Goal: Information Seeking & Learning: Learn about a topic

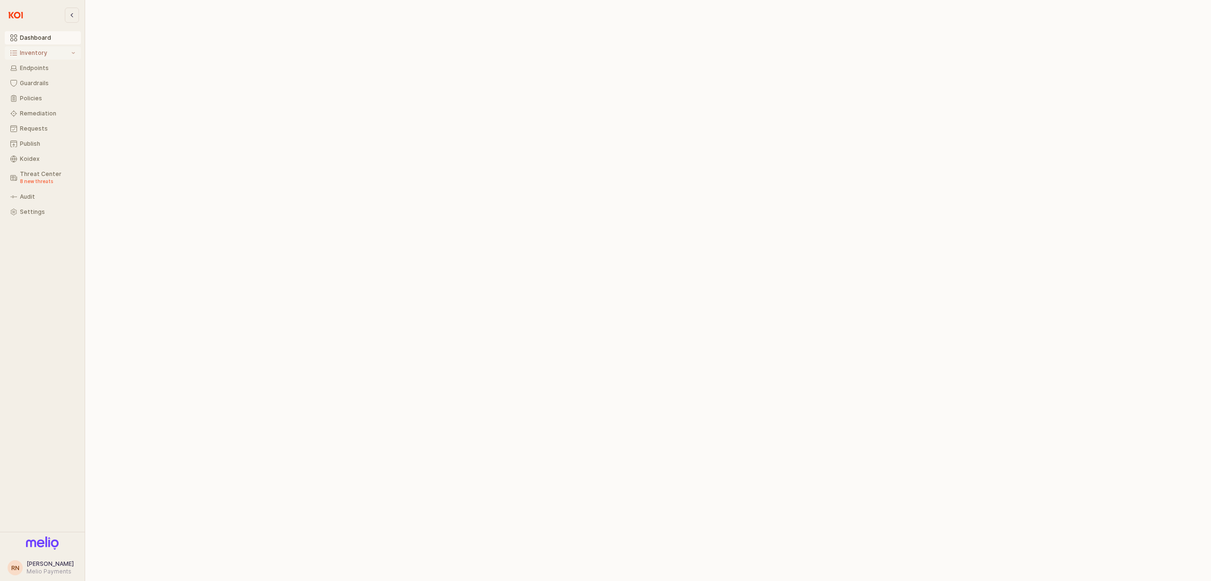
click at [41, 56] on div "Inventory" at bounding box center [45, 53] width 50 height 7
click at [38, 66] on div "All Items" at bounding box center [47, 68] width 55 height 7
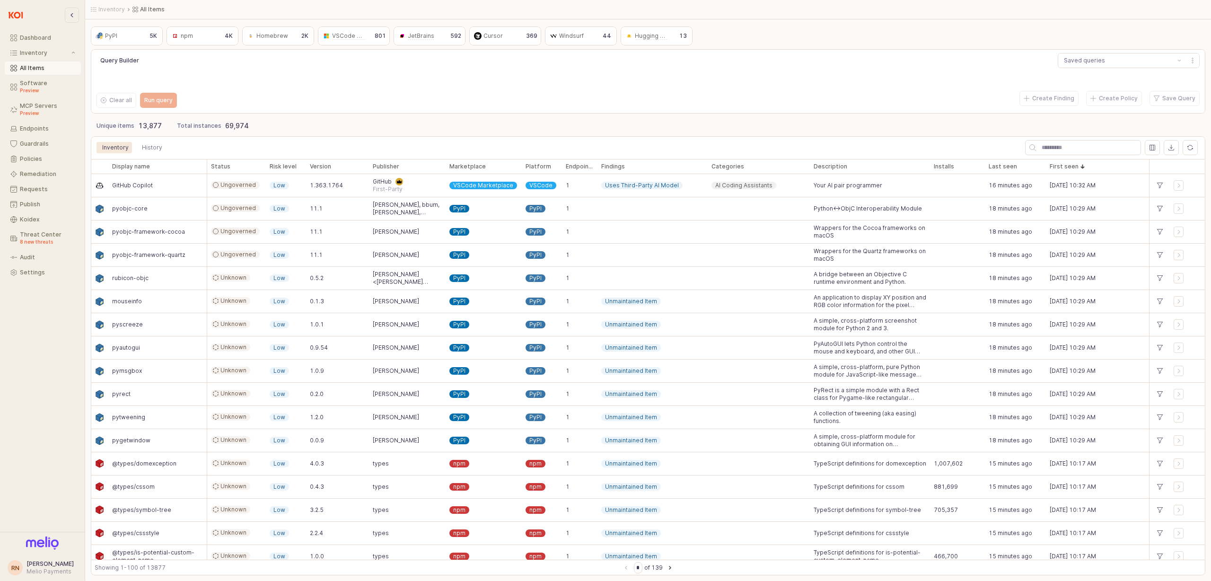
click at [199, 36] on div "npm npm" at bounding box center [193, 35] width 49 height 11
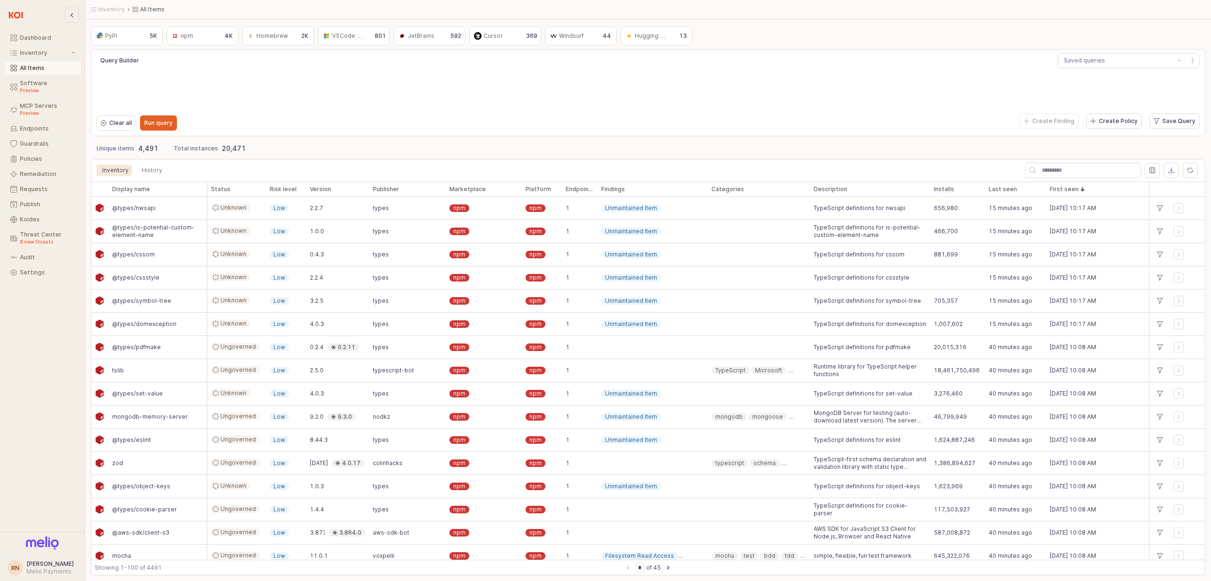
click at [1082, 161] on div "App Frame" at bounding box center [1083, 170] width 120 height 19
click at [1080, 166] on input "App Frame" at bounding box center [1088, 170] width 105 height 14
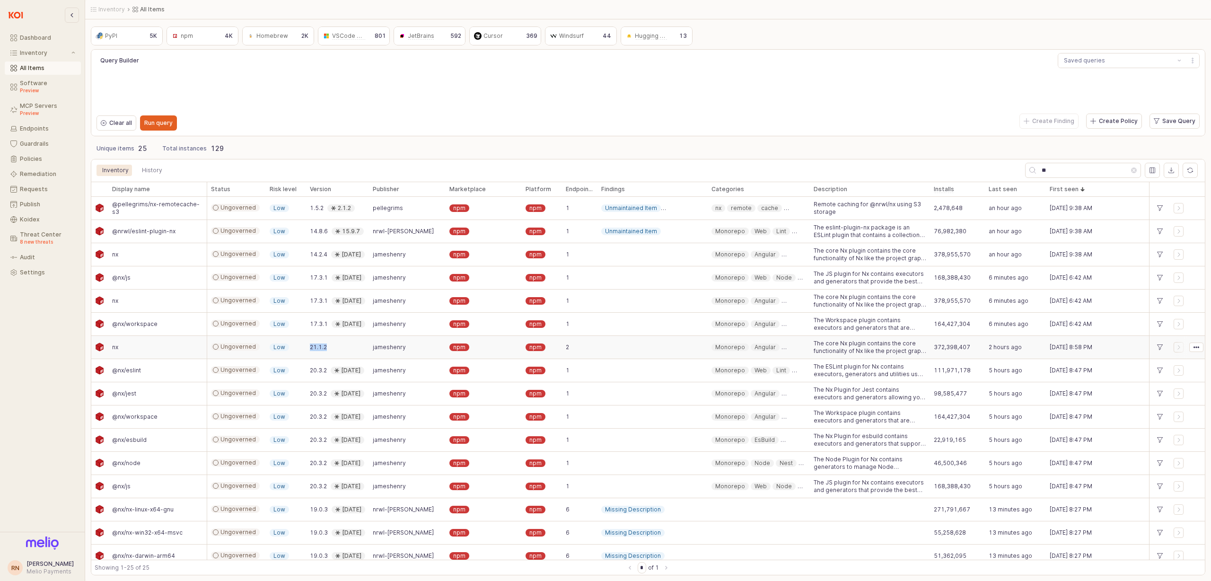
drag, startPoint x: 327, startPoint y: 347, endPoint x: 300, endPoint y: 349, distance: 27.5
click at [300, 349] on div "nx Ungoverned Low 21.1.2 jameshenry npm npm 2 Monorepo Angular React Web Node N…" at bounding box center [648, 347] width 1114 height 23
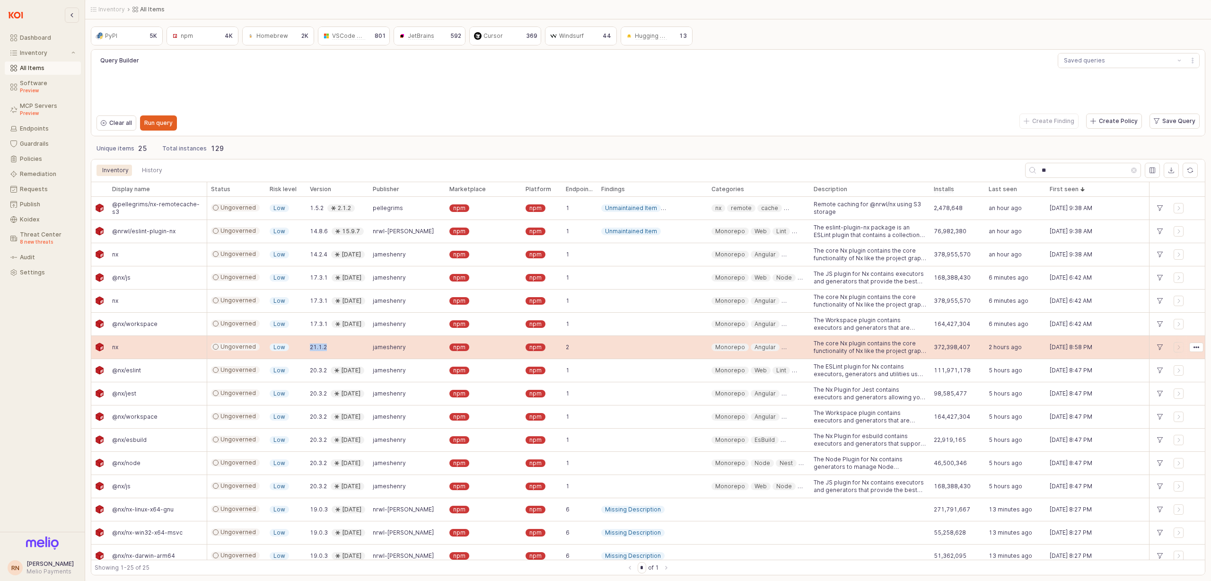
click at [351, 355] on div "21.1.2" at bounding box center [337, 347] width 63 height 23
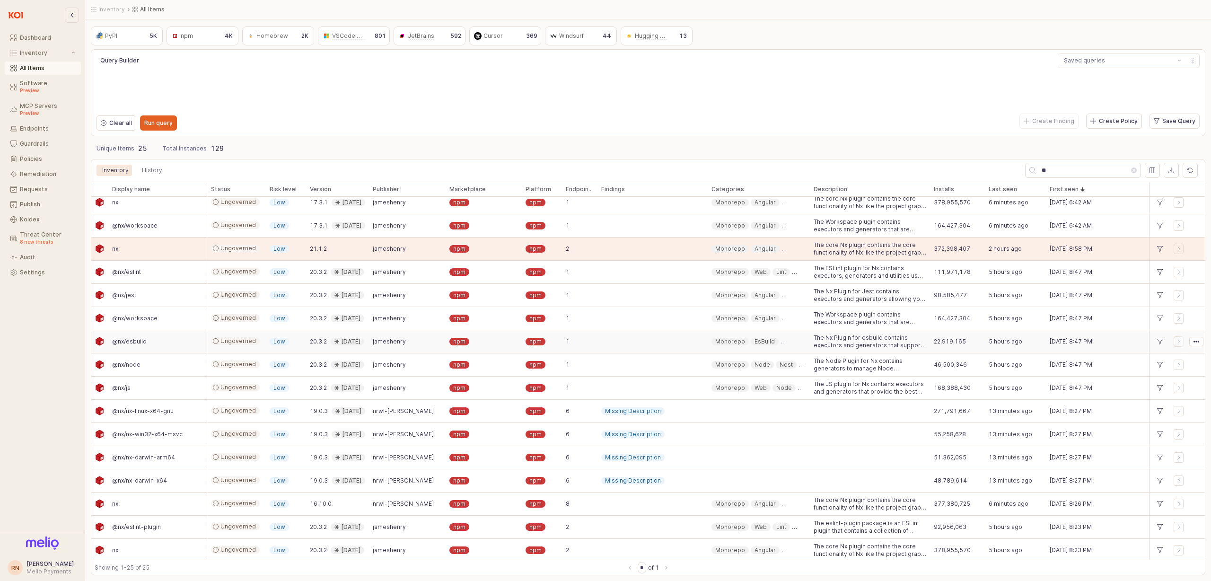
scroll to position [215, 0]
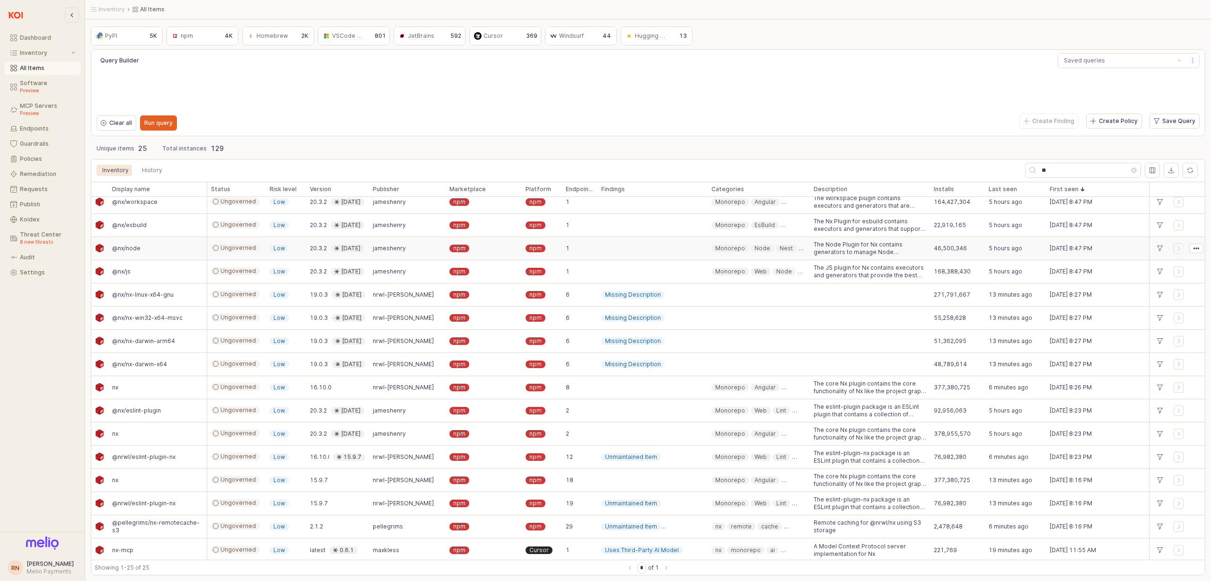
drag, startPoint x: 316, startPoint y: 258, endPoint x: 345, endPoint y: 258, distance: 28.4
click at [345, 258] on div "@nx/node Ungoverned Low 20.3.2 [DATE] jameshenry npm npm 1 Monorepo Node Nest J…" at bounding box center [648, 248] width 1114 height 23
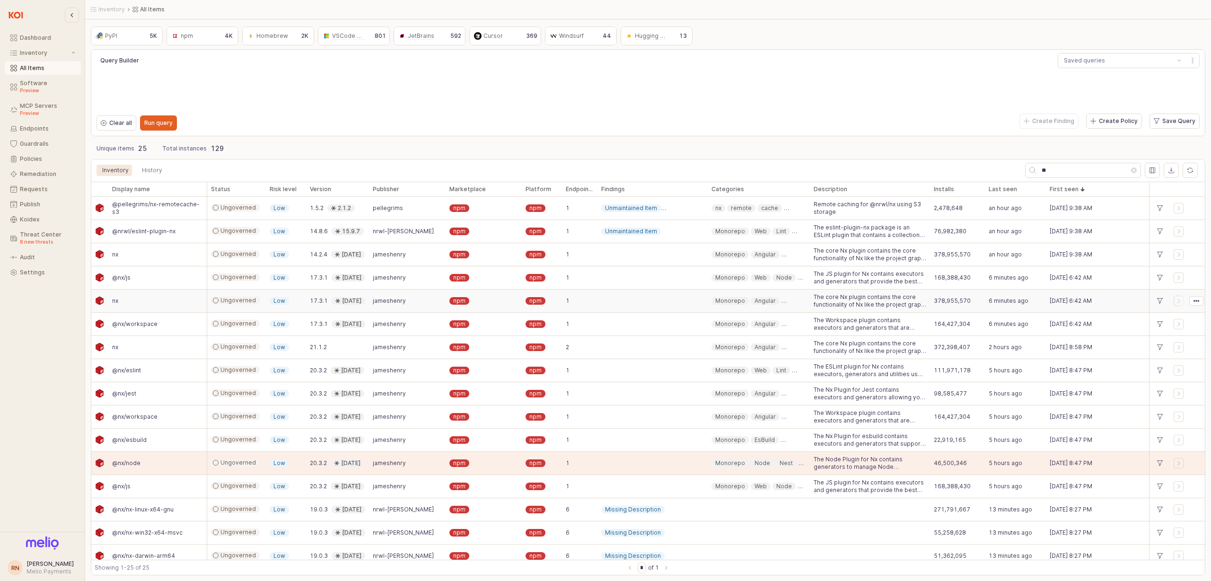
scroll to position [50, 0]
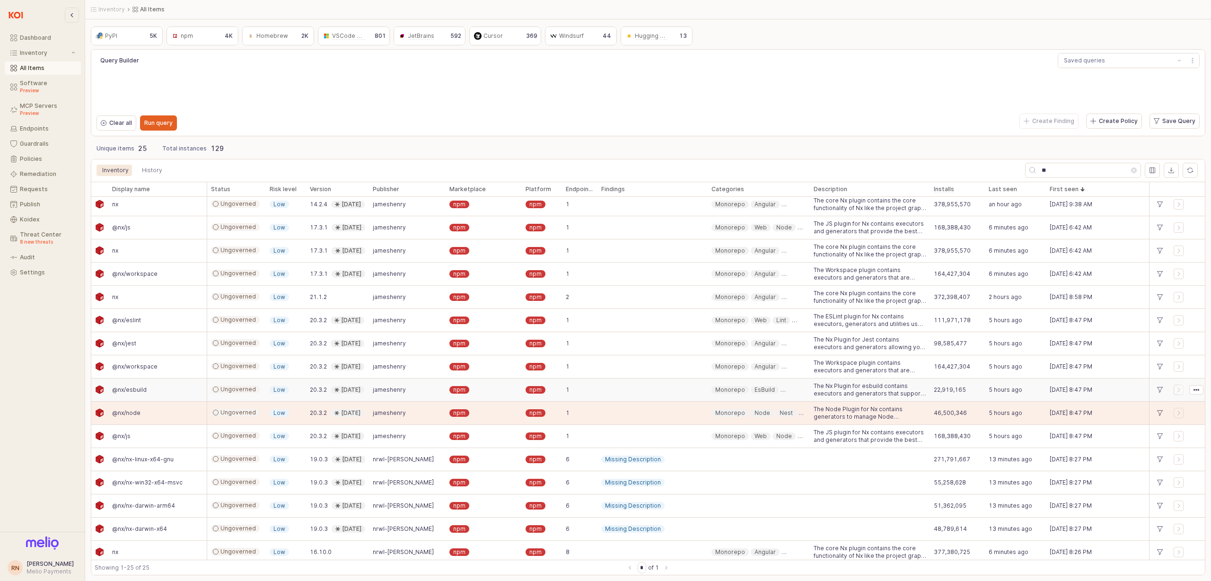
click at [322, 391] on span "20.3.2" at bounding box center [318, 390] width 17 height 8
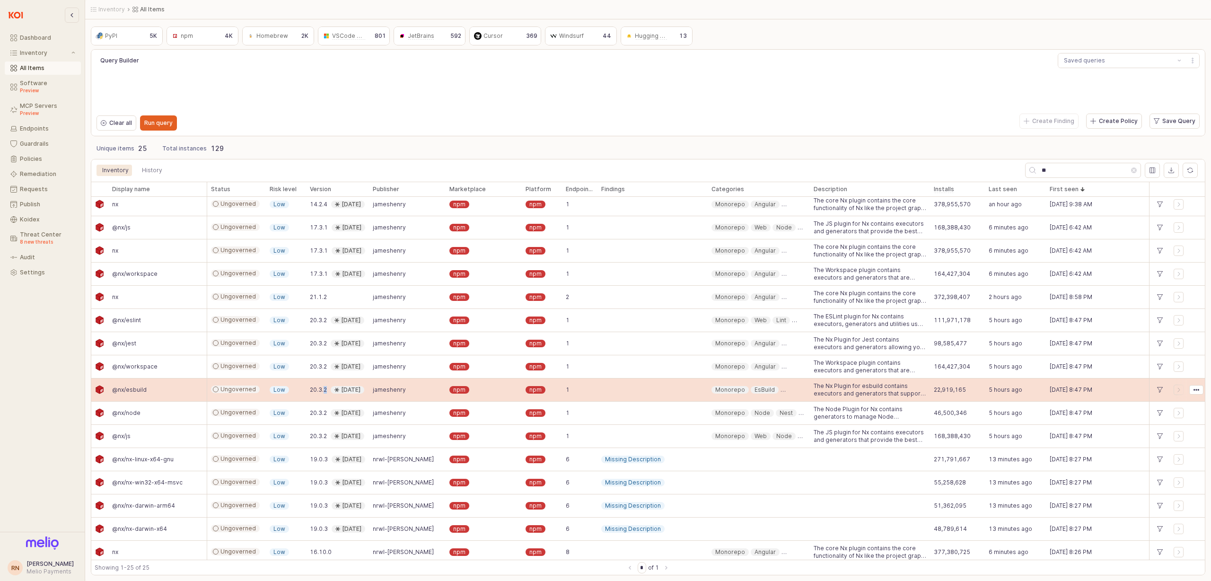
click at [322, 391] on span "20.3.2" at bounding box center [318, 390] width 17 height 8
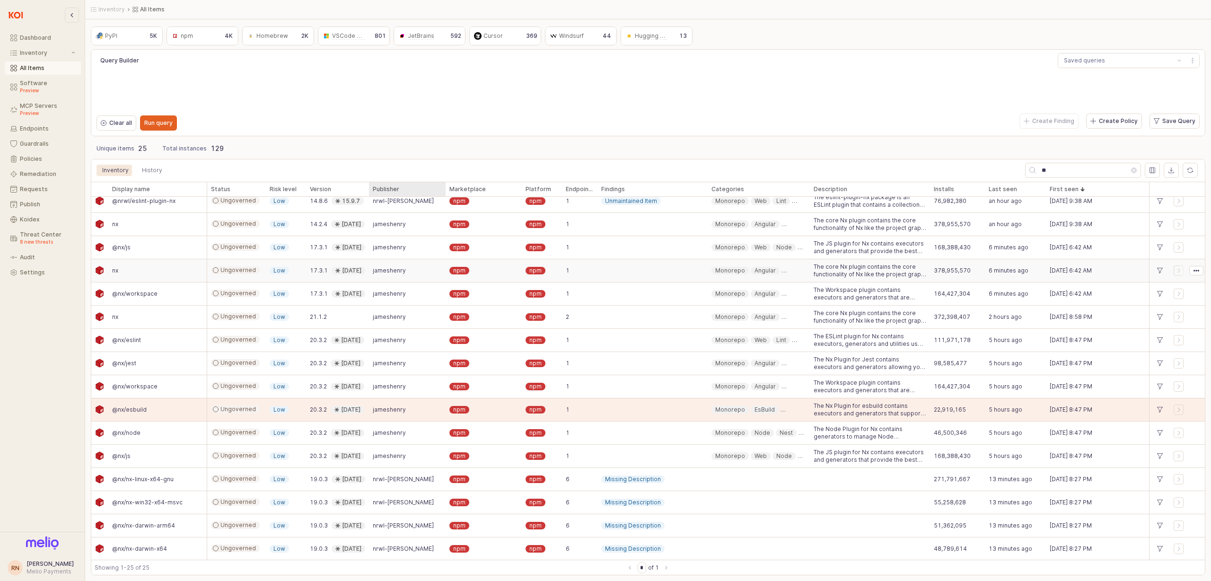
scroll to position [0, 0]
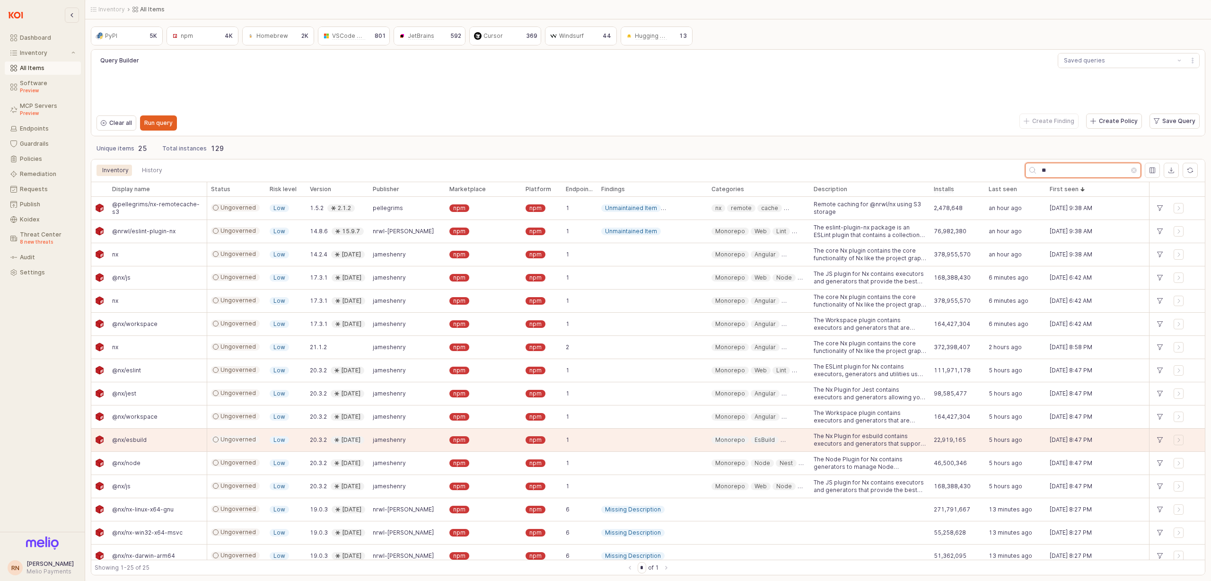
click at [1098, 175] on input "**" at bounding box center [1083, 170] width 95 height 14
paste input "**"
type input "****"
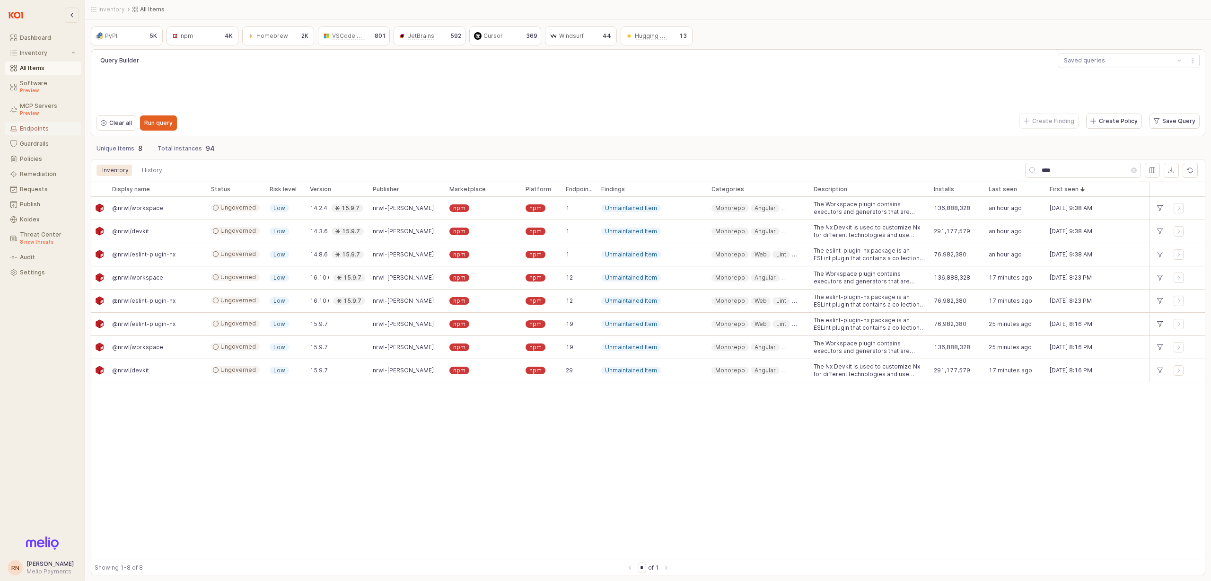
click at [35, 125] on button "Endpoints" at bounding box center [43, 128] width 76 height 13
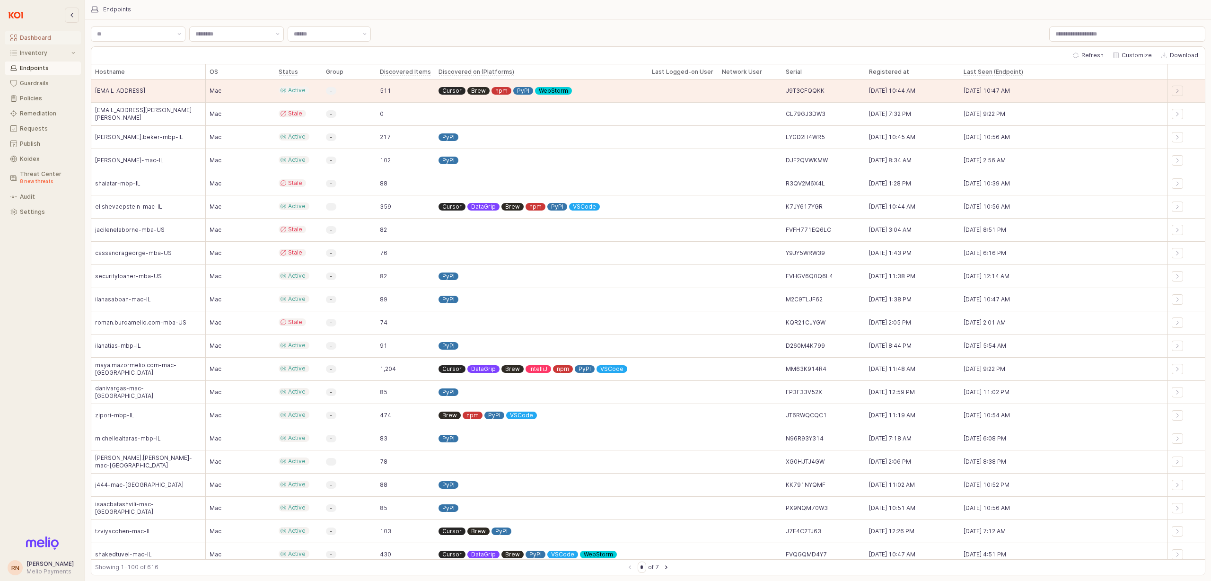
click at [40, 43] on button "Dashboard" at bounding box center [43, 37] width 76 height 13
